Goal: Task Accomplishment & Management: Use online tool/utility

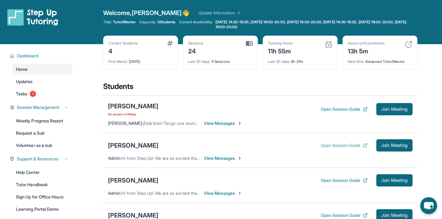
click at [325, 144] on button "Open Session Guide" at bounding box center [344, 146] width 47 height 6
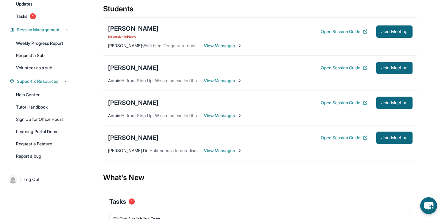
scroll to position [77, 0]
click at [383, 69] on span "Join Meeting" at bounding box center [395, 68] width 26 height 4
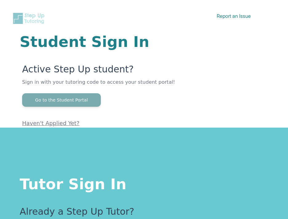
click at [90, 101] on button "Go to the Student Portal" at bounding box center [61, 100] width 79 height 14
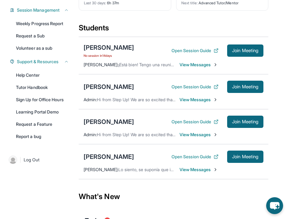
scroll to position [182, 0]
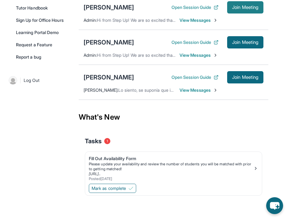
click at [235, 9] on span "Join Meeting" at bounding box center [245, 8] width 26 height 4
